Goal: Information Seeking & Learning: Find specific fact

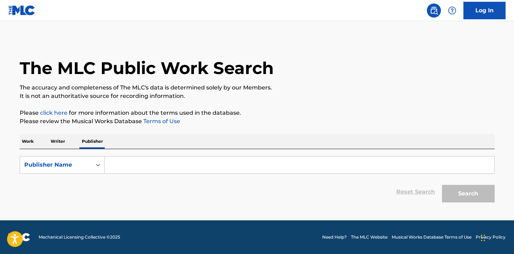
click at [303, 163] on input "Search Form" at bounding box center [299, 165] width 389 height 17
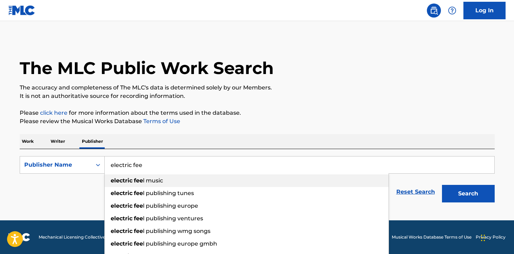
type input "electric fee"
click at [297, 181] on div "electric fee l music" at bounding box center [247, 181] width 284 height 13
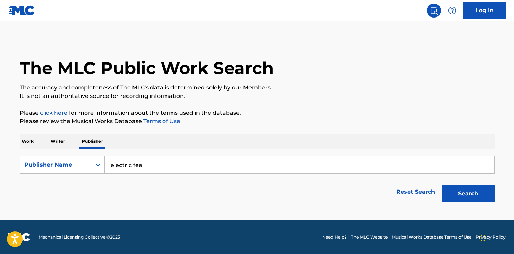
click at [464, 192] on button "Search" at bounding box center [468, 194] width 53 height 18
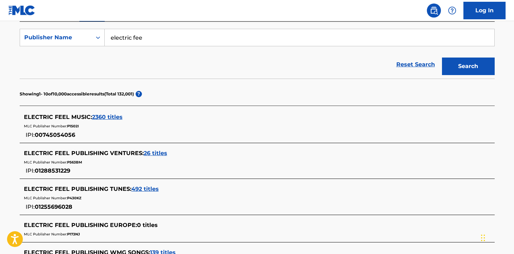
scroll to position [133, 0]
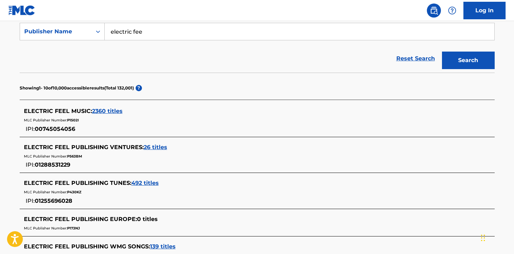
click at [103, 112] on span "2360 titles" at bounding box center [107, 111] width 31 height 7
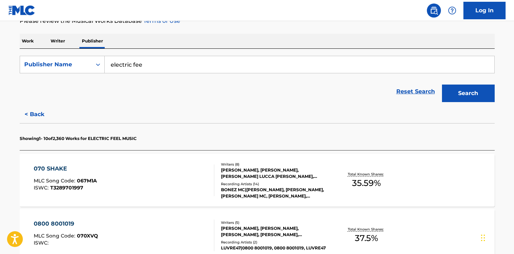
scroll to position [100, 0]
click at [239, 175] on div "JOHN-LORENZ MOSER, LUKA BODZIN, LEVIN LUCCA DENNLER, RONNY TRETTMANN, GREEDO, D…" at bounding box center [274, 174] width 106 height 13
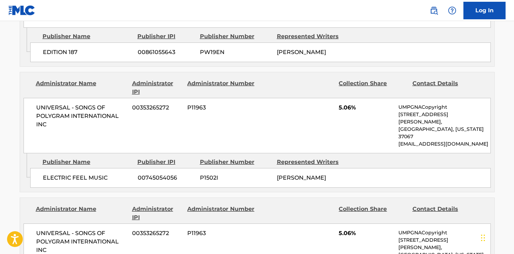
scroll to position [586, 0]
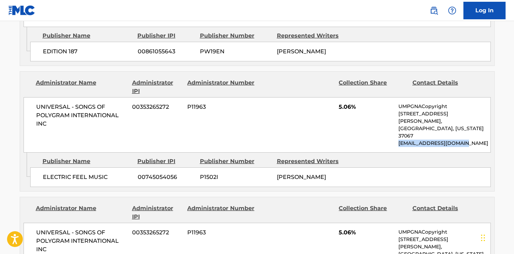
drag, startPoint x: 399, startPoint y: 119, endPoint x: 467, endPoint y: 121, distance: 67.8
click at [467, 140] on p "NACopyright@umusic.com" at bounding box center [444, 143] width 92 height 7
copy p "NACopyright@umusic.com"
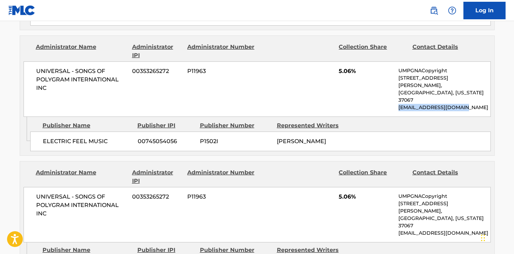
scroll to position [624, 0]
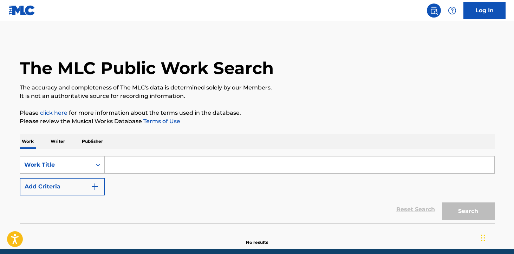
click at [56, 138] on p "Writer" at bounding box center [57, 141] width 19 height 15
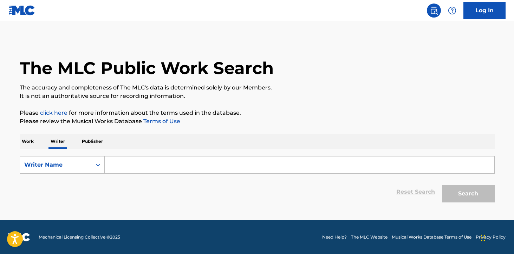
click at [124, 165] on input "Search Form" at bounding box center [299, 165] width 389 height 17
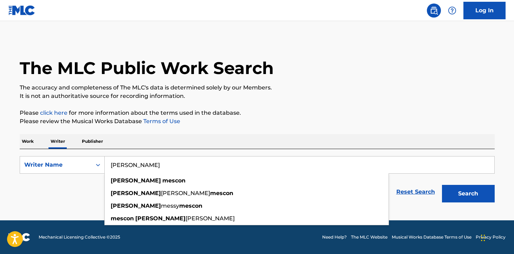
type input "[PERSON_NAME]"
click at [442, 185] on button "Search" at bounding box center [468, 194] width 53 height 18
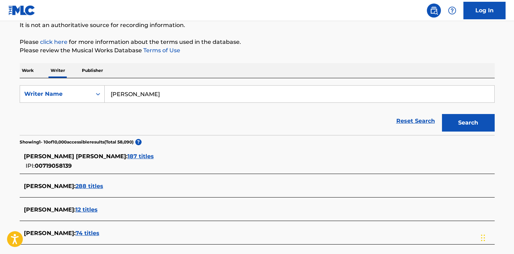
scroll to position [79, 0]
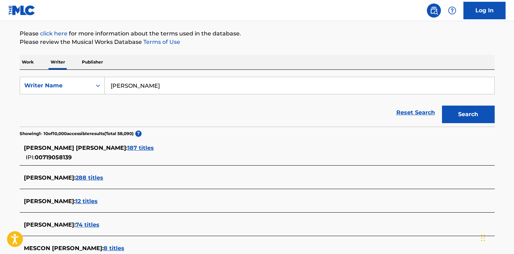
click at [127, 146] on span "187 titles" at bounding box center [140, 148] width 26 height 7
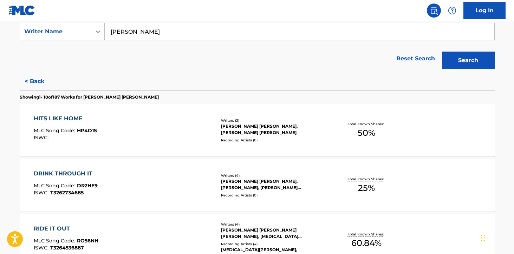
scroll to position [138, 0]
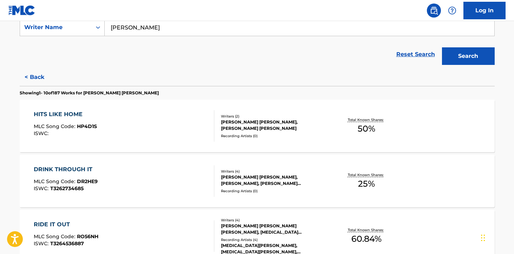
click at [230, 125] on div "[PERSON_NAME] [PERSON_NAME], [PERSON_NAME] [PERSON_NAME]" at bounding box center [274, 125] width 106 height 13
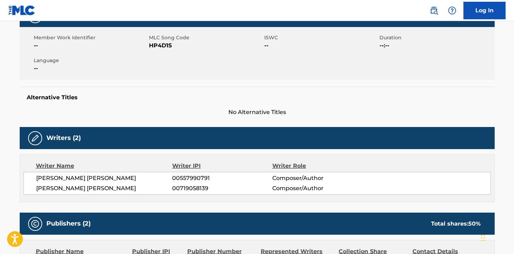
scroll to position [112, 0]
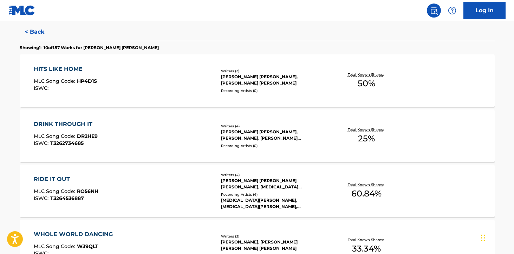
scroll to position [192, 0]
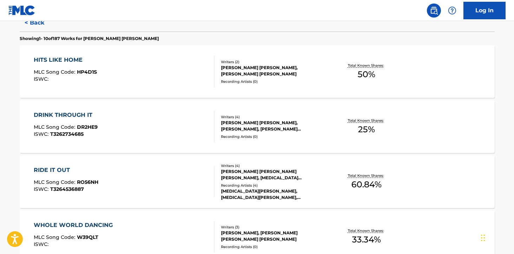
click at [256, 176] on div "[PERSON_NAME] [PERSON_NAME] [PERSON_NAME], [MEDICAL_DATA][PERSON_NAME], [PERSON…" at bounding box center [274, 175] width 106 height 13
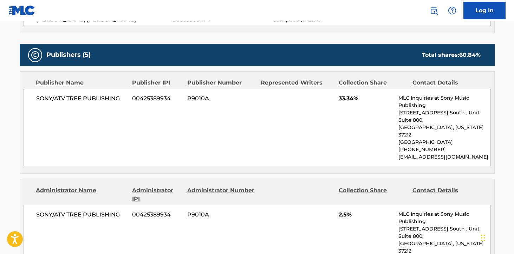
scroll to position [309, 0]
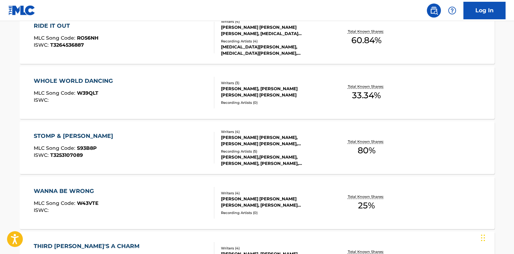
scroll to position [345, 0]
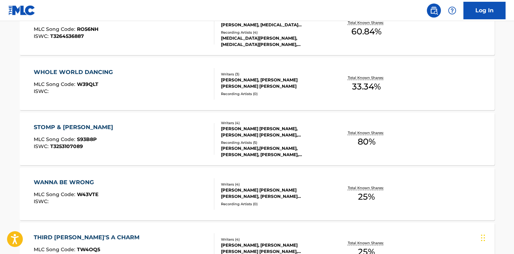
click at [267, 139] on div "Writers ( 4 ) [PERSON_NAME] [PERSON_NAME], [PERSON_NAME] [PERSON_NAME], [PERSON…" at bounding box center [270, 139] width 113 height 38
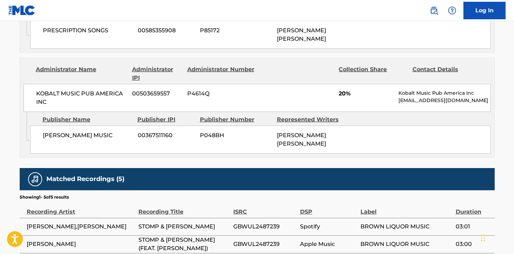
scroll to position [699, 0]
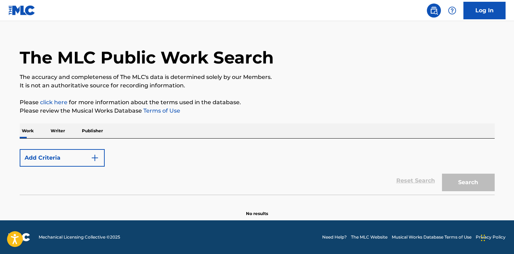
scroll to position [605, 0]
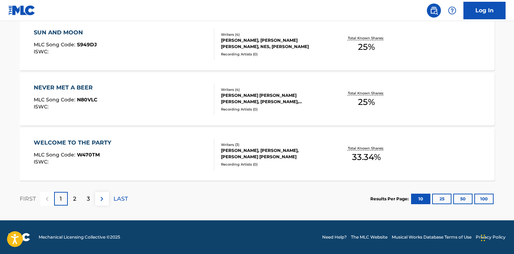
click at [235, 151] on div "[PERSON_NAME], [PERSON_NAME], [PERSON_NAME] [PERSON_NAME]" at bounding box center [274, 153] width 106 height 13
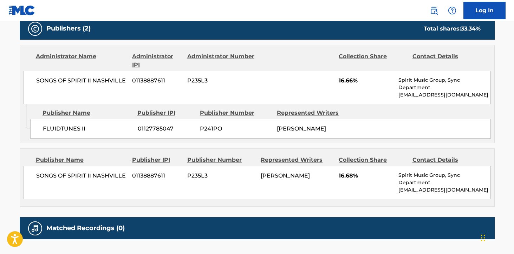
scroll to position [328, 0]
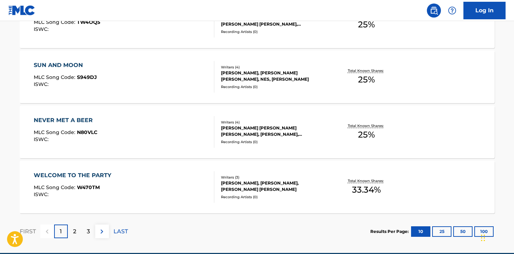
scroll to position [605, 0]
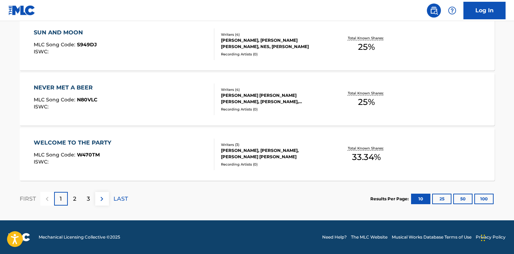
click at [260, 148] on div "[PERSON_NAME], [PERSON_NAME], [PERSON_NAME] [PERSON_NAME]" at bounding box center [274, 153] width 106 height 13
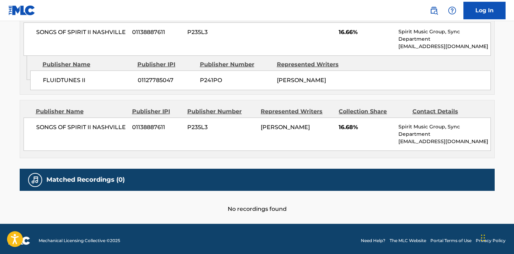
scroll to position [374, 0]
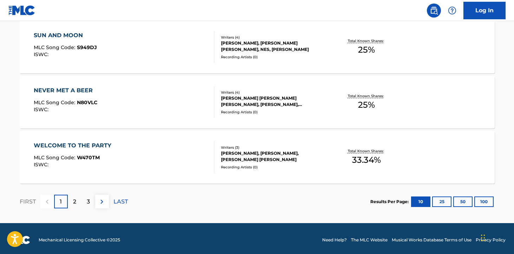
scroll to position [605, 0]
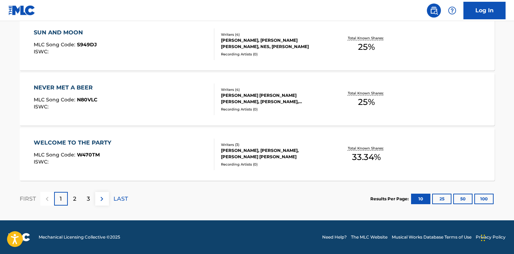
click at [74, 199] on p "2" at bounding box center [74, 199] width 3 height 8
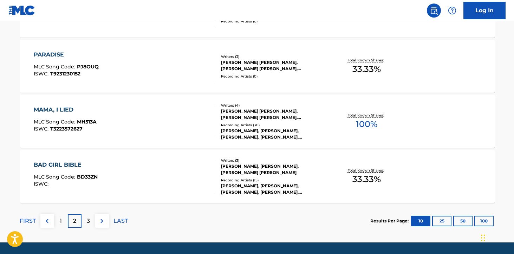
scroll to position [576, 0]
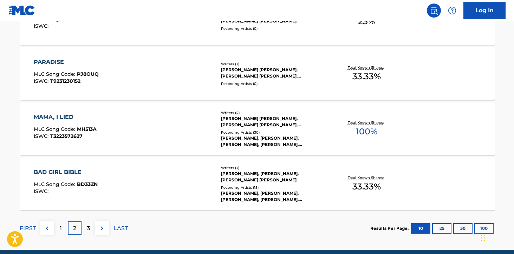
click at [261, 122] on div "[PERSON_NAME] [PERSON_NAME], [PERSON_NAME] [PERSON_NAME], [PERSON_NAME], [PERSO…" at bounding box center [274, 122] width 106 height 13
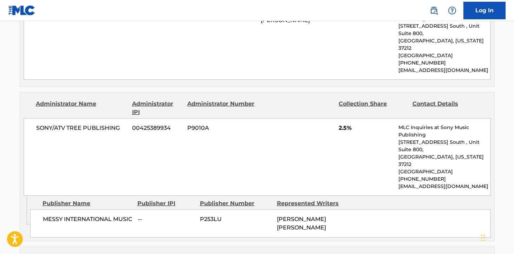
scroll to position [838, 0]
